Goal: Find specific page/section: Find specific page/section

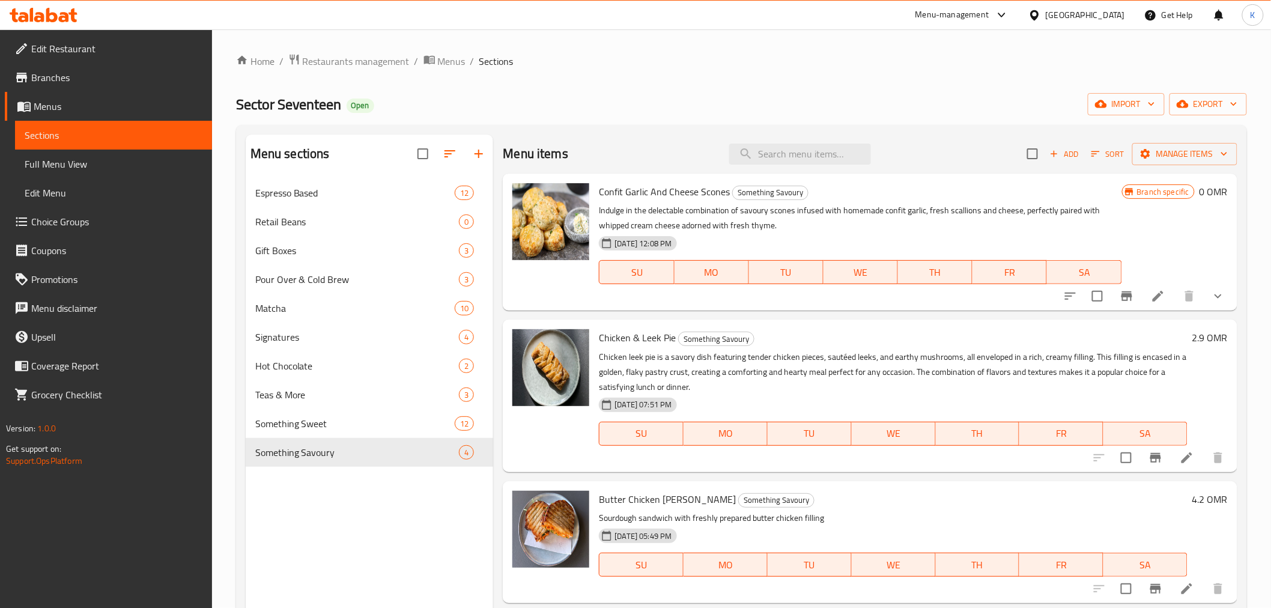
click at [1108, 10] on div "[GEOGRAPHIC_DATA]" at bounding box center [1085, 14] width 79 height 13
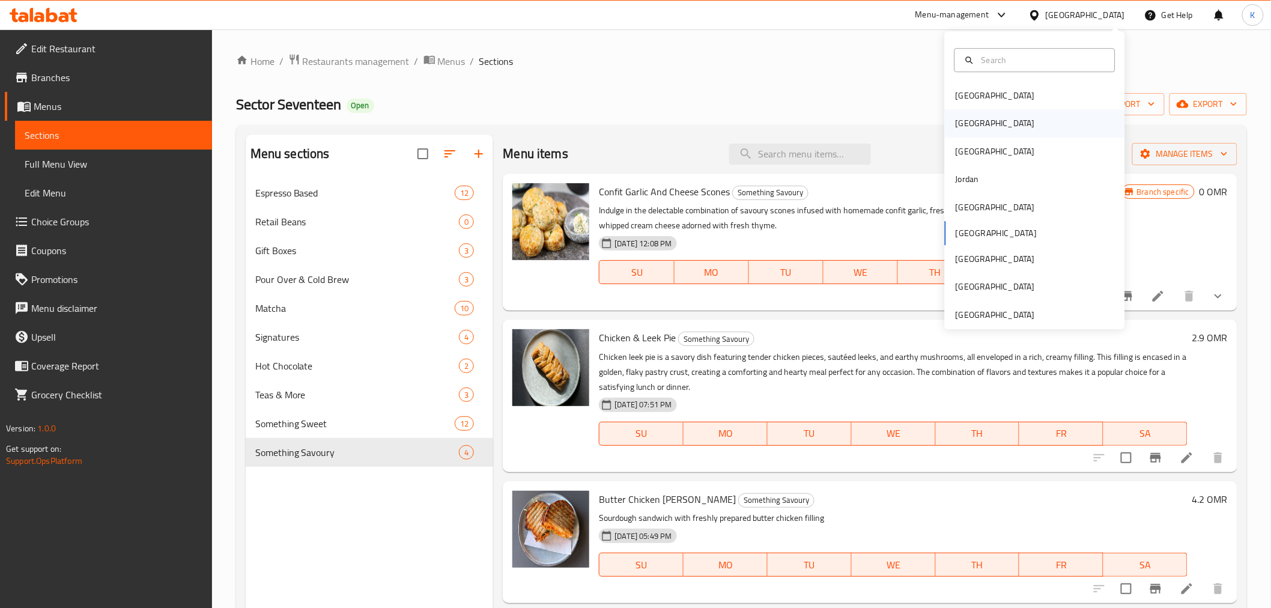
click at [966, 124] on div "[GEOGRAPHIC_DATA]" at bounding box center [995, 123] width 79 height 13
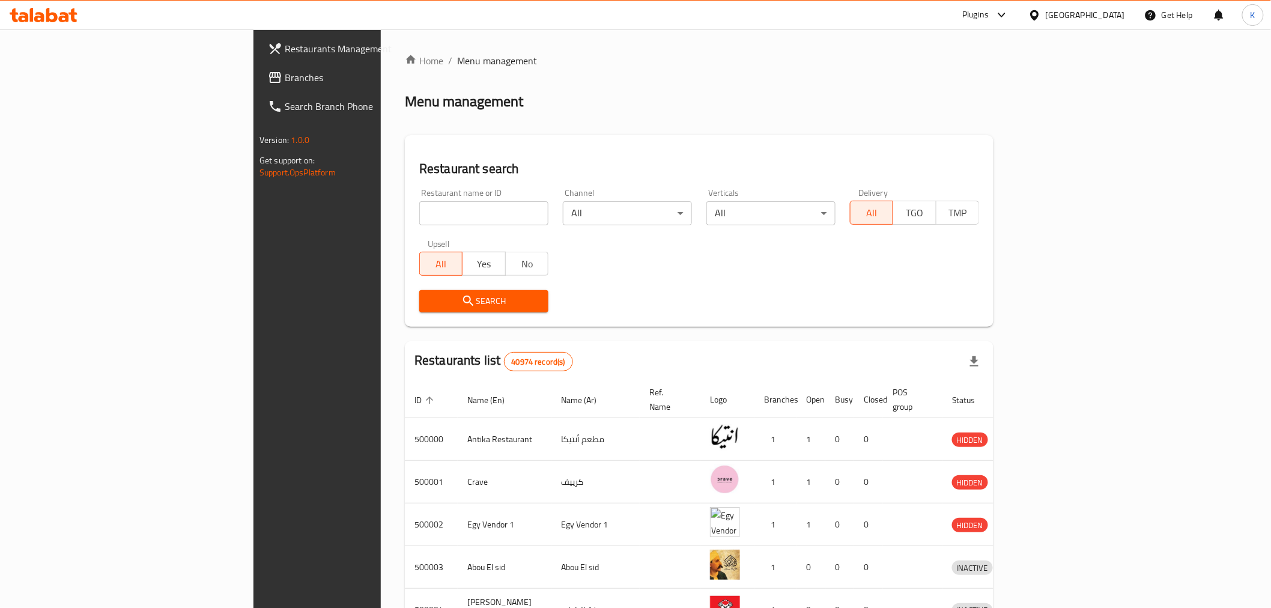
click at [419, 213] on input "search" at bounding box center [483, 213] width 129 height 24
type input "pizza napoly"
click button "Search" at bounding box center [483, 301] width 129 height 22
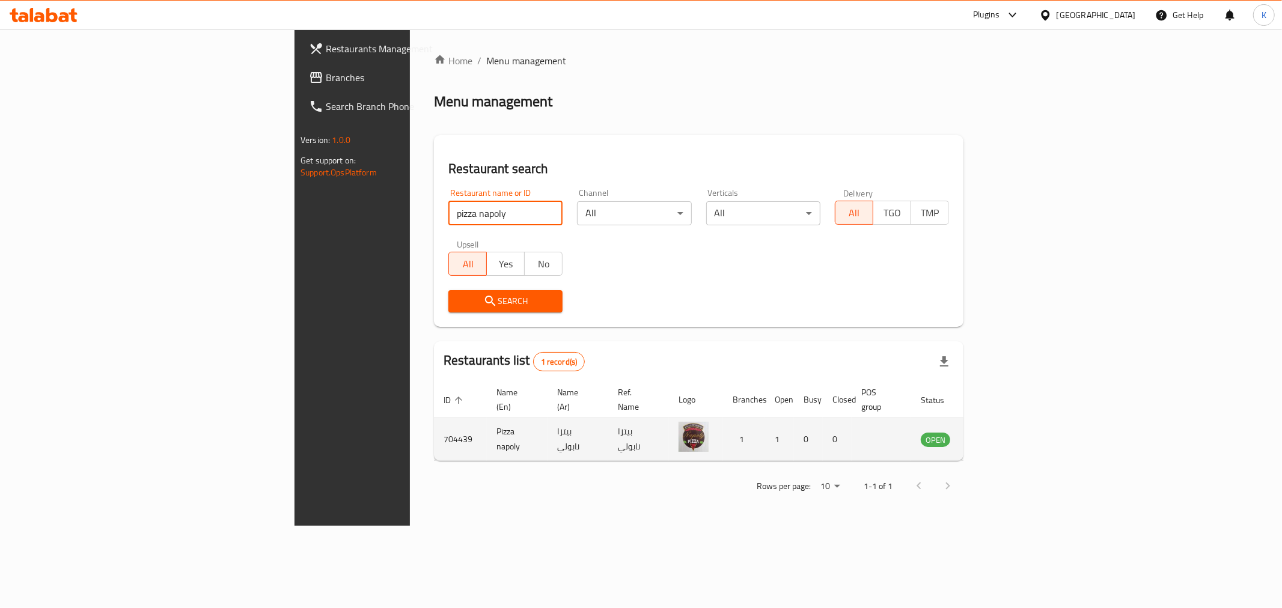
click at [1015, 424] on td "enhanced table" at bounding box center [994, 439] width 41 height 43
click at [997, 435] on icon "enhanced table" at bounding box center [990, 440] width 13 height 10
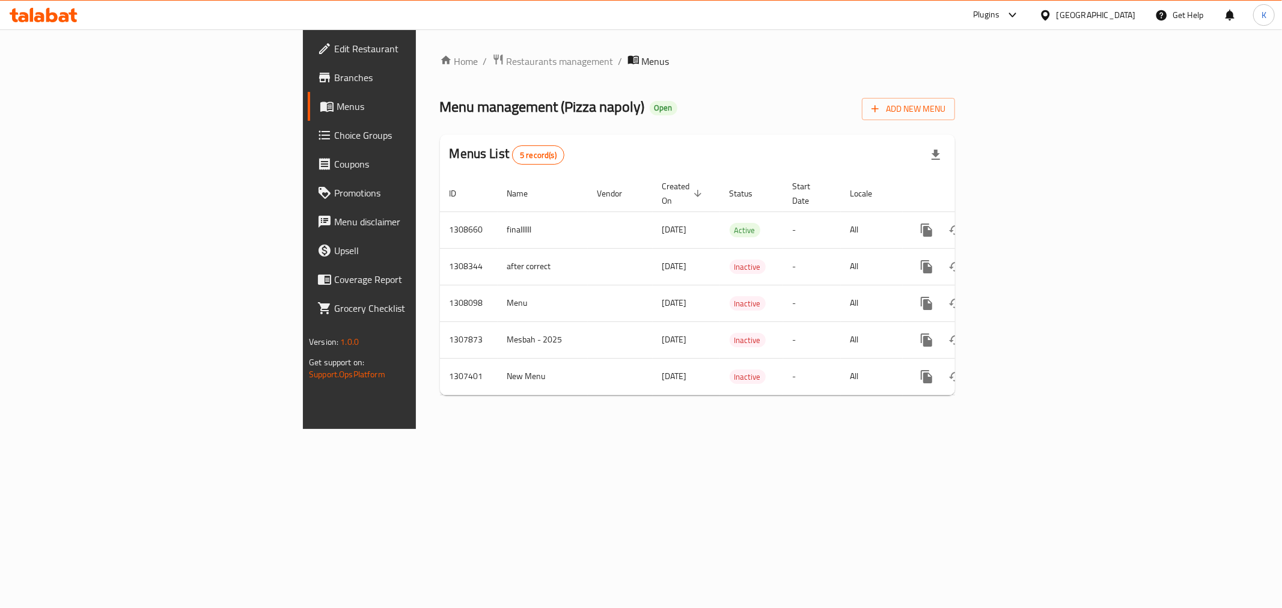
click at [308, 85] on link "Branches" at bounding box center [412, 77] width 209 height 29
